Goal: Information Seeking & Learning: Check status

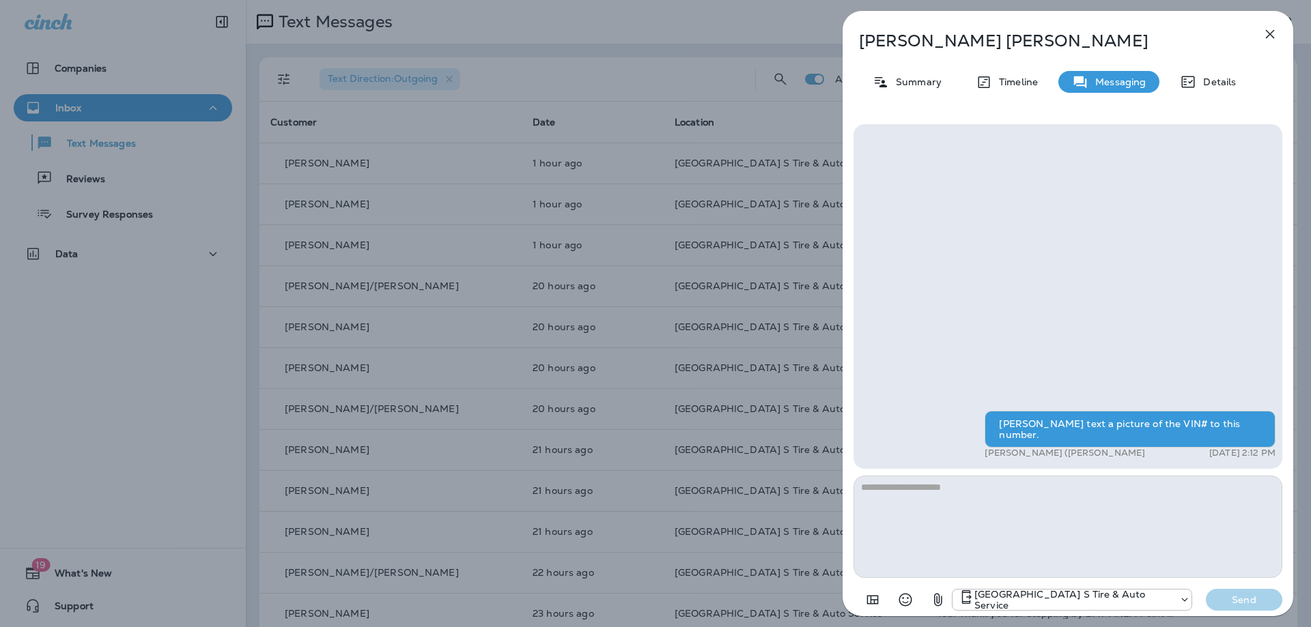
click at [1264, 29] on icon "button" at bounding box center [1270, 34] width 16 height 16
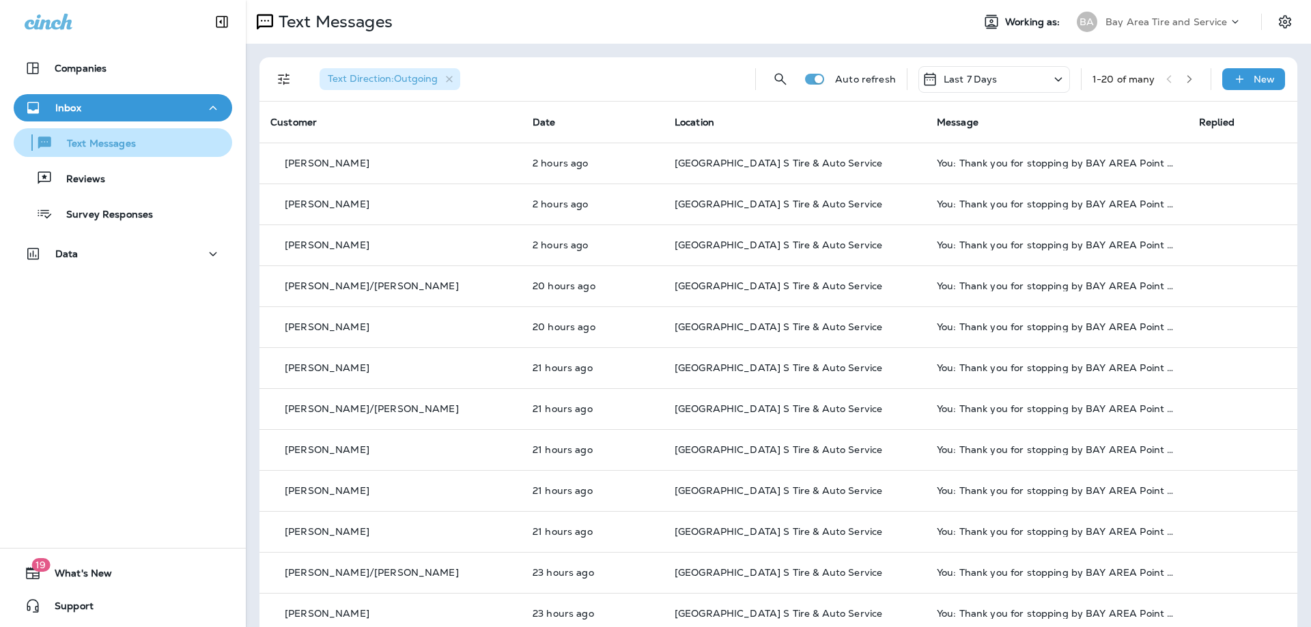
click at [90, 142] on p "Text Messages" at bounding box center [94, 144] width 83 height 13
click at [366, 75] on span "Text Direction : Outgoing" at bounding box center [383, 78] width 110 height 12
click at [275, 83] on button "Filters" at bounding box center [283, 79] width 27 height 27
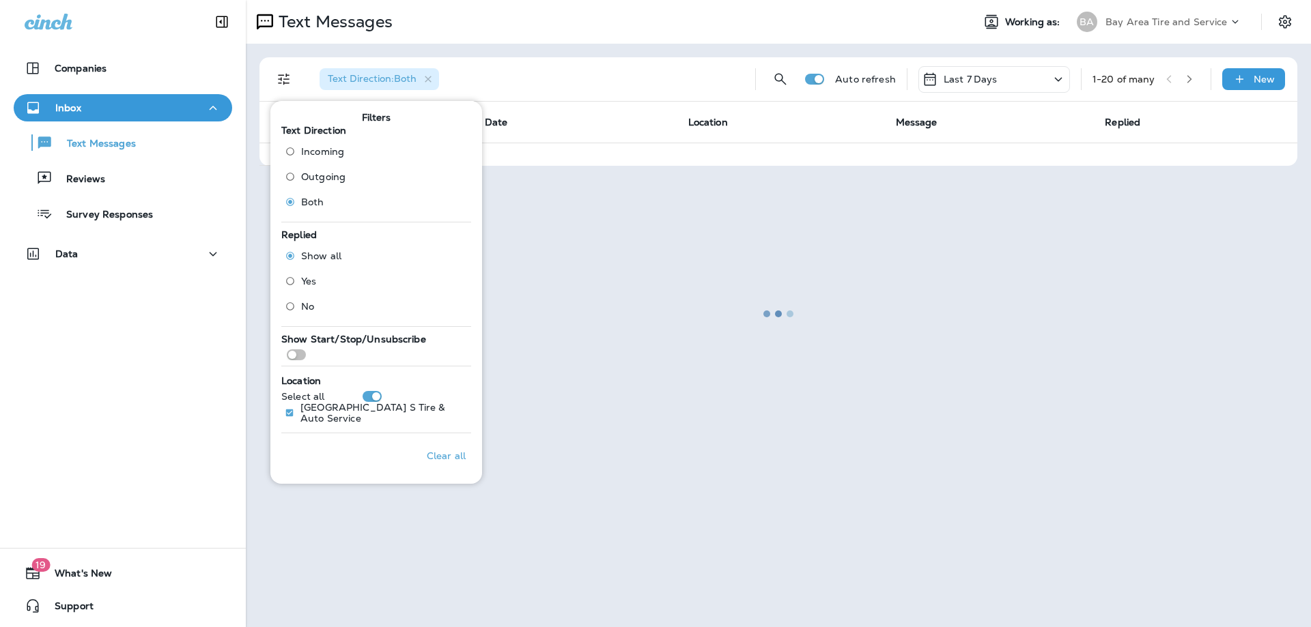
click at [568, 33] on div at bounding box center [778, 313] width 1062 height 625
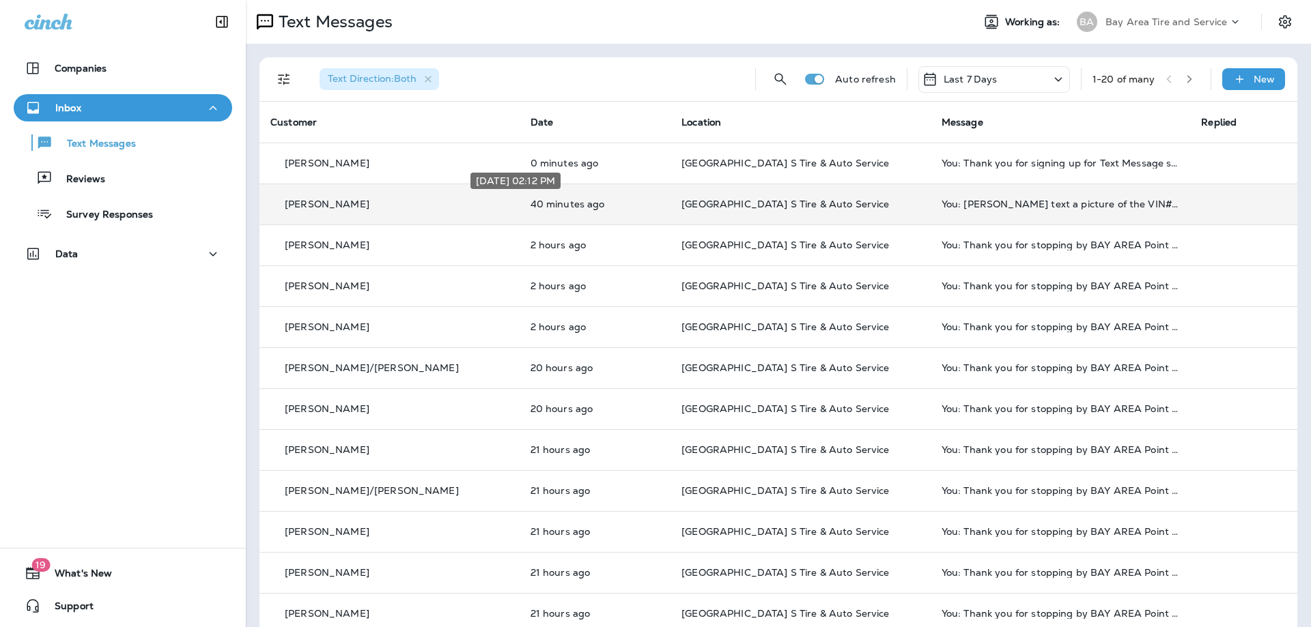
click at [530, 200] on p "40 minutes ago" at bounding box center [595, 204] width 130 height 11
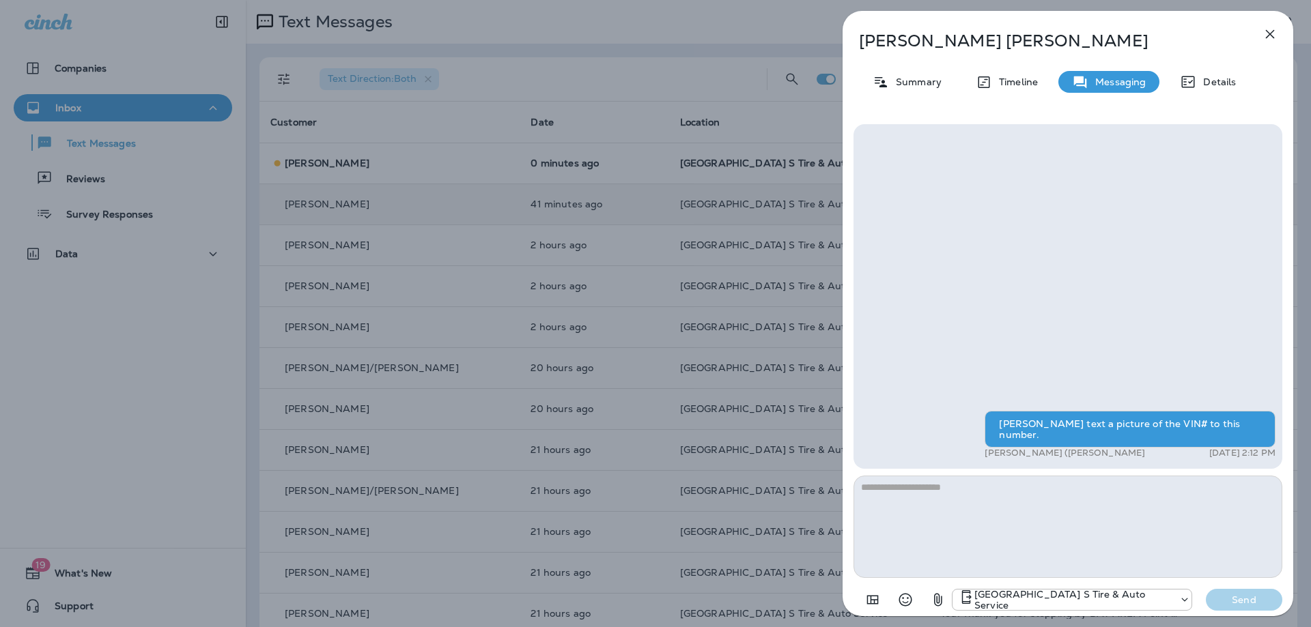
click at [1269, 34] on icon "button" at bounding box center [1270, 34] width 9 height 9
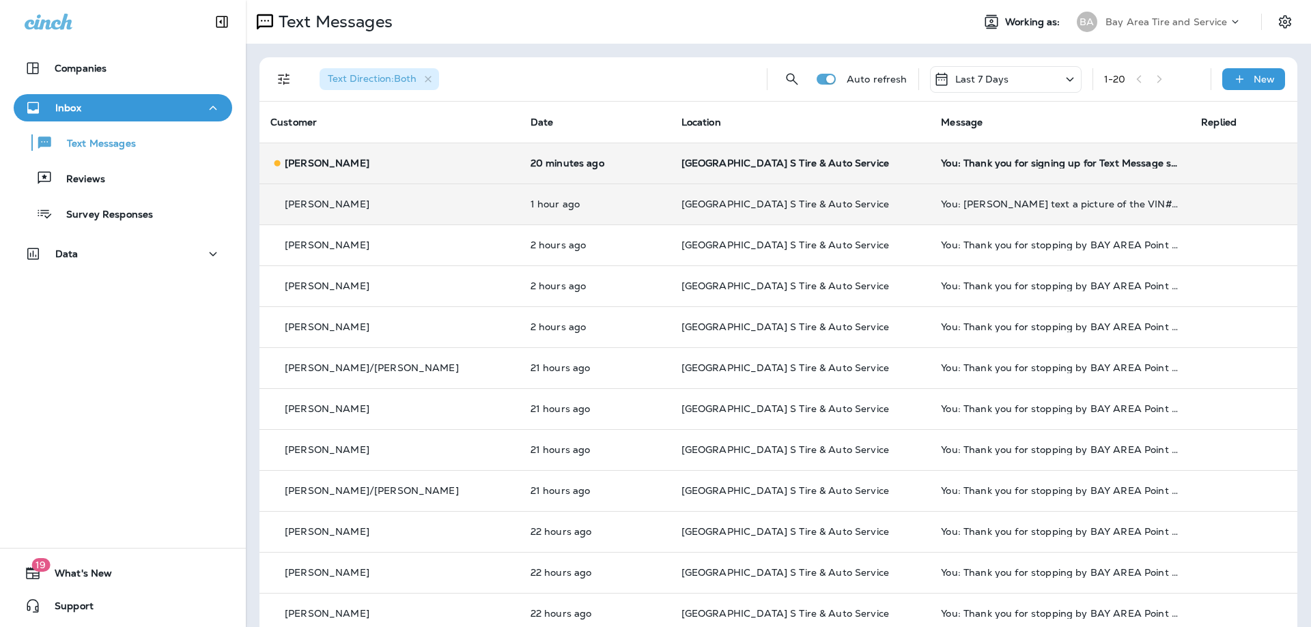
click at [670, 170] on td "[GEOGRAPHIC_DATA] S Tire & Auto Service" at bounding box center [800, 163] width 260 height 41
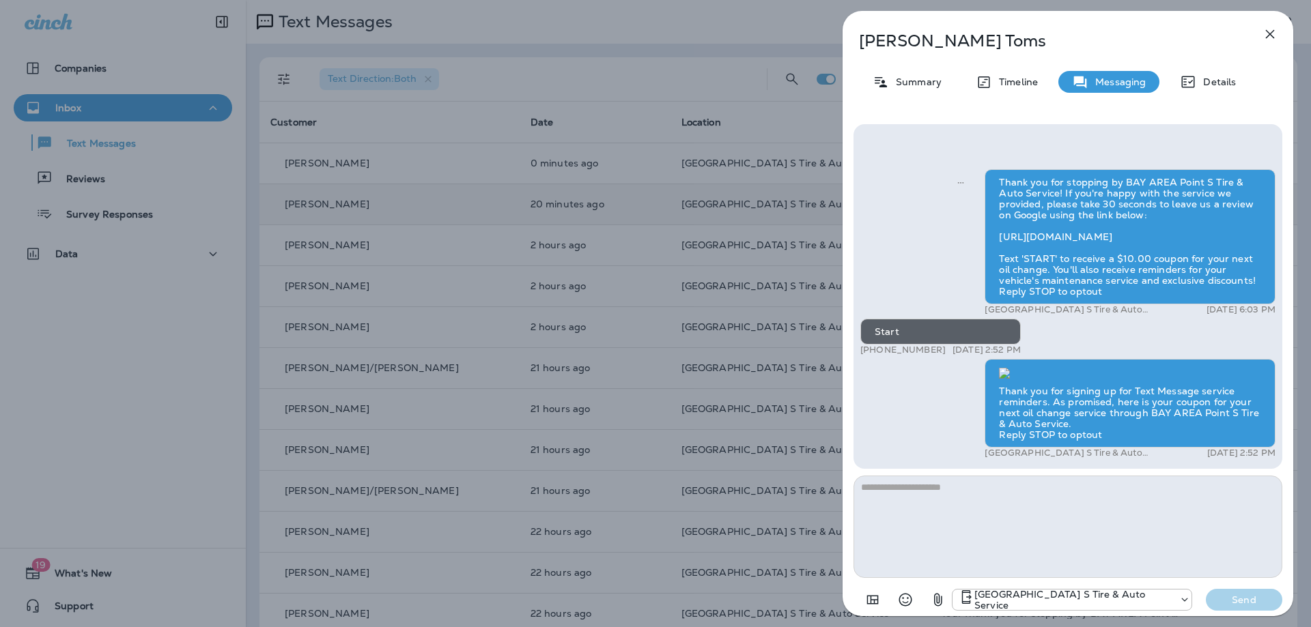
scroll to position [1, 0]
click at [1265, 29] on icon "button" at bounding box center [1270, 34] width 16 height 16
